Goal: Obtain resource: Obtain resource

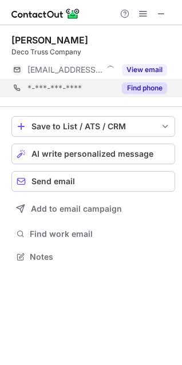
scroll to position [249, 182]
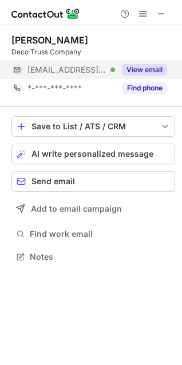
drag, startPoint x: 145, startPoint y: 63, endPoint x: 148, endPoint y: 71, distance: 8.5
click at [145, 63] on div "View email" at bounding box center [141, 70] width 52 height 18
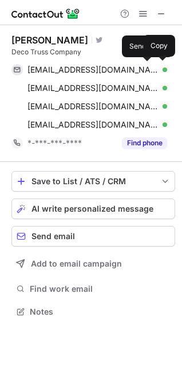
scroll to position [303, 182]
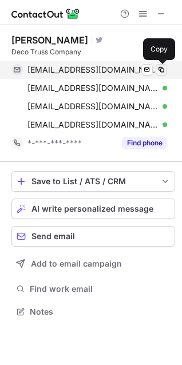
click at [163, 69] on span at bounding box center [161, 69] width 9 height 9
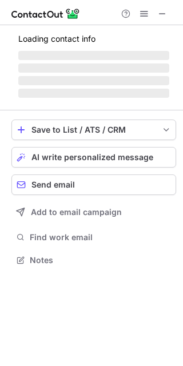
scroll to position [257, 183]
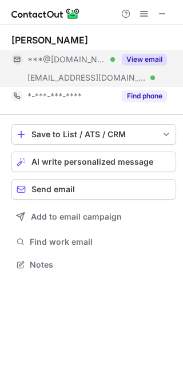
click at [153, 58] on button "View email" at bounding box center [144, 59] width 45 height 11
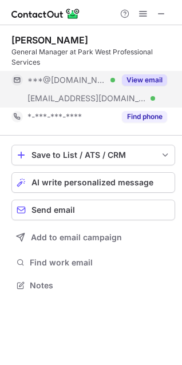
scroll to position [277, 182]
click at [145, 75] on button "View email" at bounding box center [144, 79] width 45 height 11
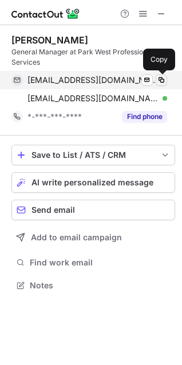
click at [165, 79] on span at bounding box center [161, 79] width 9 height 9
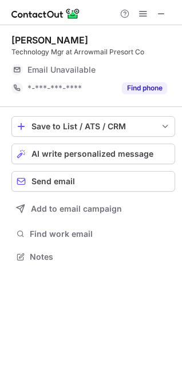
scroll to position [249, 182]
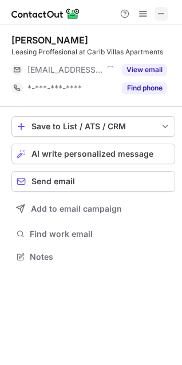
scroll to position [249, 182]
click at [165, 15] on span at bounding box center [161, 13] width 9 height 9
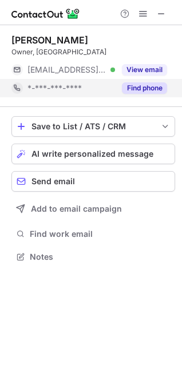
scroll to position [249, 182]
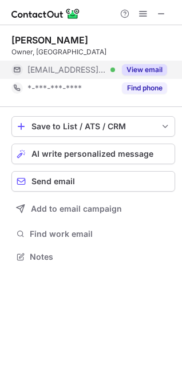
click at [153, 72] on button "View email" at bounding box center [144, 69] width 45 height 11
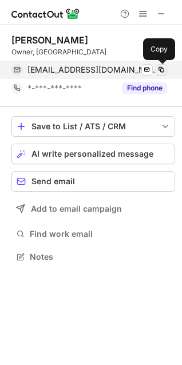
click at [162, 67] on span at bounding box center [161, 69] width 9 height 9
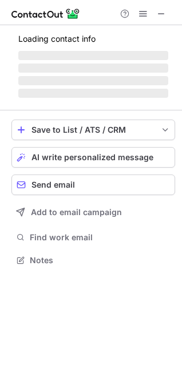
scroll to position [249, 182]
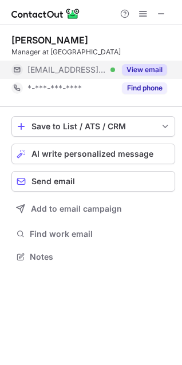
click at [148, 67] on button "View email" at bounding box center [144, 69] width 45 height 11
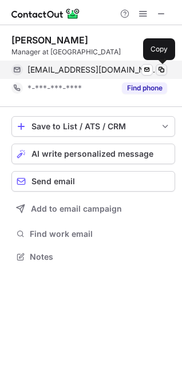
click at [161, 70] on span at bounding box center [161, 69] width 9 height 9
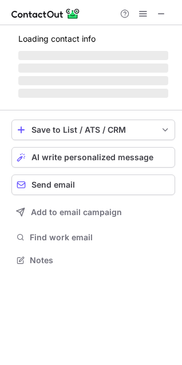
scroll to position [277, 182]
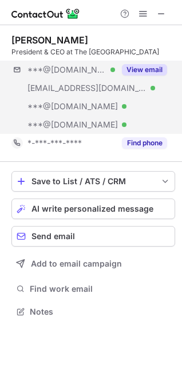
scroll to position [303, 182]
click at [147, 69] on button "View email" at bounding box center [144, 69] width 45 height 11
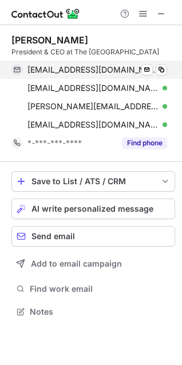
click at [167, 69] on div "swetenhall@gmail.com Verified Send email Copy" at bounding box center [88, 70] width 155 height 18
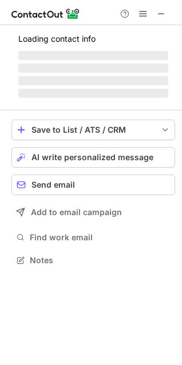
scroll to position [259, 182]
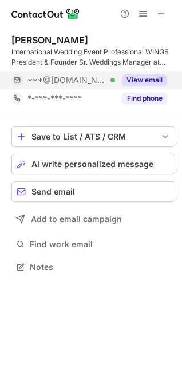
click at [144, 83] on button "View email" at bounding box center [144, 79] width 45 height 11
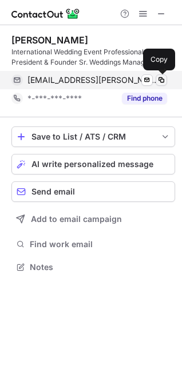
click at [159, 79] on span at bounding box center [161, 79] width 9 height 9
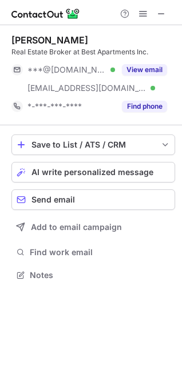
scroll to position [267, 182]
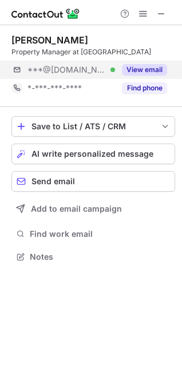
scroll to position [249, 182]
click at [143, 66] on button "View email" at bounding box center [144, 69] width 45 height 11
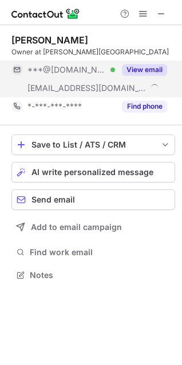
scroll to position [267, 182]
click at [143, 71] on button "View email" at bounding box center [144, 69] width 45 height 11
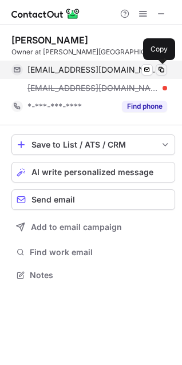
click at [166, 67] on button at bounding box center [160, 69] width 11 height 11
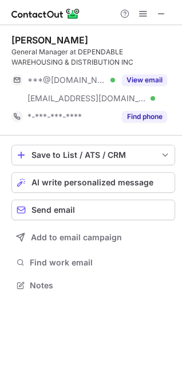
scroll to position [277, 182]
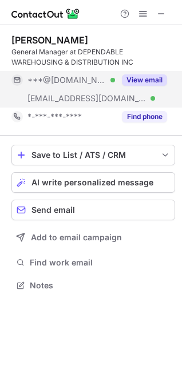
drag, startPoint x: 160, startPoint y: 79, endPoint x: 142, endPoint y: 95, distance: 24.3
click at [160, 79] on button "View email" at bounding box center [144, 79] width 45 height 11
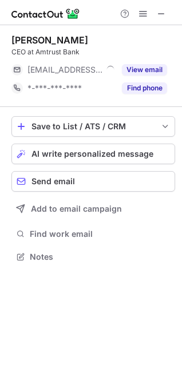
scroll to position [249, 182]
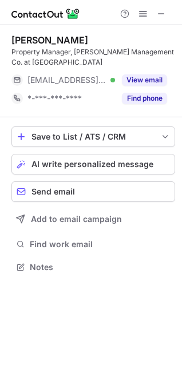
scroll to position [259, 182]
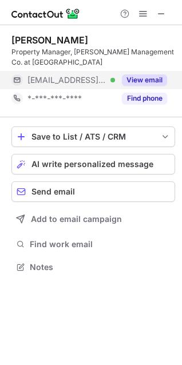
click at [142, 79] on button "View email" at bounding box center [144, 79] width 45 height 11
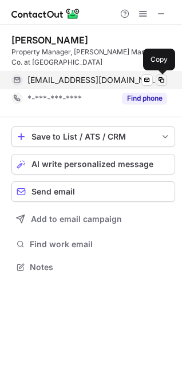
click at [161, 79] on span at bounding box center [161, 79] width 9 height 9
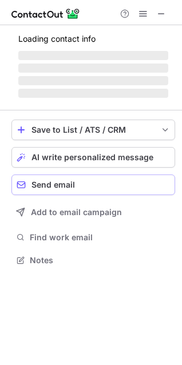
scroll to position [249, 182]
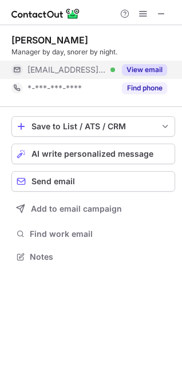
click at [138, 66] on button "View email" at bounding box center [144, 69] width 45 height 11
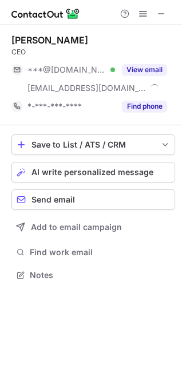
scroll to position [267, 182]
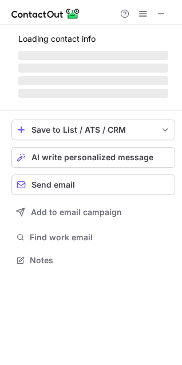
scroll to position [249, 182]
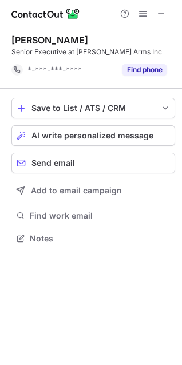
scroll to position [230, 182]
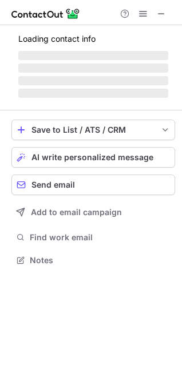
scroll to position [249, 182]
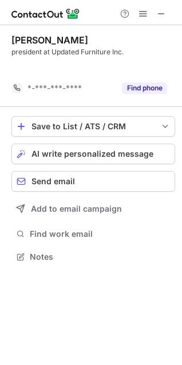
scroll to position [230, 182]
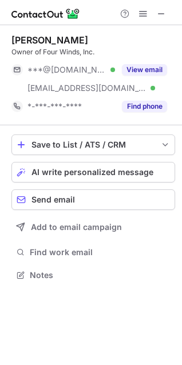
scroll to position [267, 182]
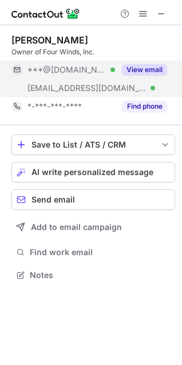
click at [149, 70] on button "View email" at bounding box center [144, 69] width 45 height 11
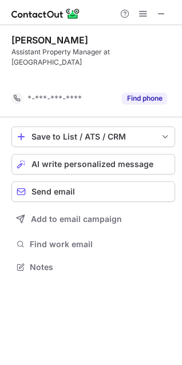
scroll to position [241, 182]
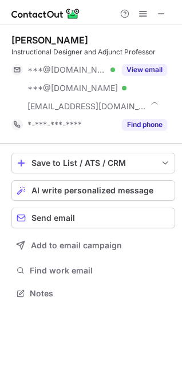
scroll to position [285, 182]
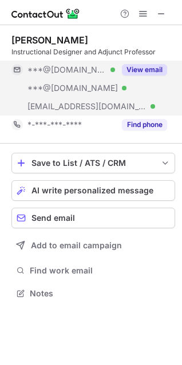
click at [147, 69] on button "View email" at bounding box center [144, 69] width 45 height 11
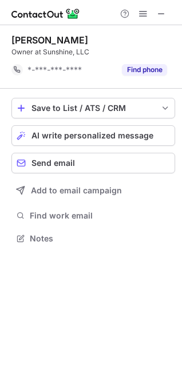
scroll to position [230, 182]
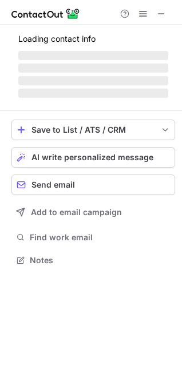
scroll to position [249, 182]
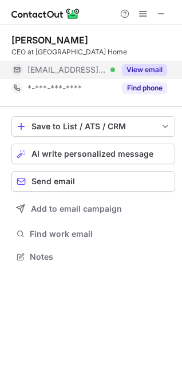
click at [153, 77] on div "View email" at bounding box center [141, 70] width 52 height 18
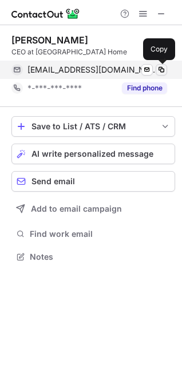
click at [163, 66] on span at bounding box center [161, 69] width 9 height 9
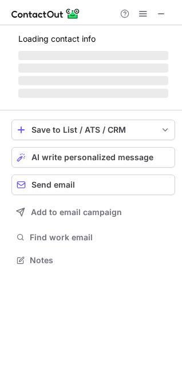
scroll to position [285, 182]
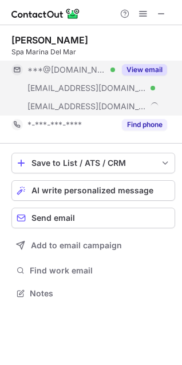
click at [142, 73] on button "View email" at bounding box center [144, 69] width 45 height 11
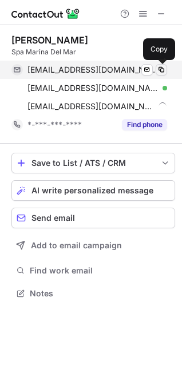
click at [157, 66] on span at bounding box center [161, 69] width 9 height 9
